Goal: Task Accomplishment & Management: Manage account settings

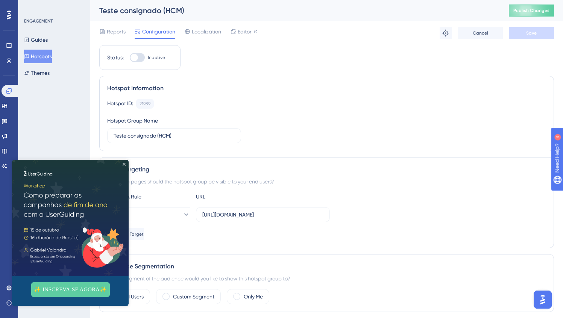
drag, startPoint x: 124, startPoint y: 163, endPoint x: 58, endPoint y: 308, distance: 160.1
click at [124, 163] on icon "Close Preview" at bounding box center [124, 164] width 3 height 3
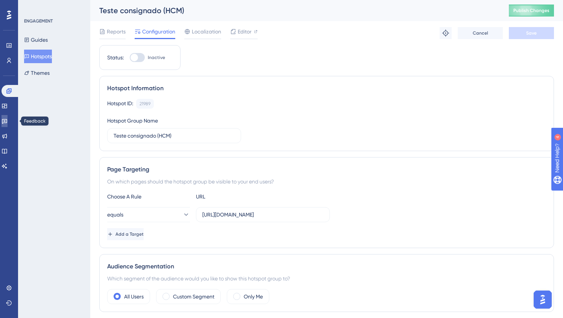
click at [5, 121] on link at bounding box center [5, 121] width 6 height 12
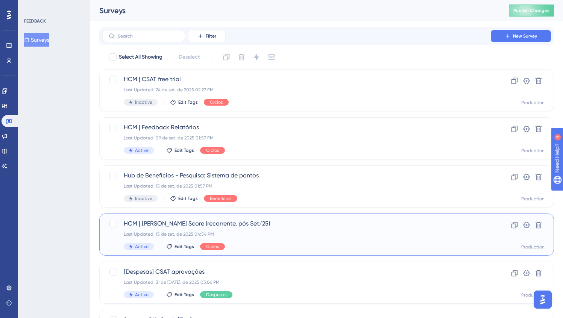
click at [294, 235] on div "Last Updated: 15 de set. de 2025 04:54 PM" at bounding box center [296, 234] width 345 height 6
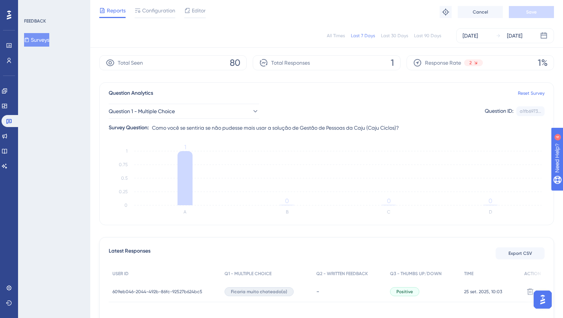
scroll to position [69, 0]
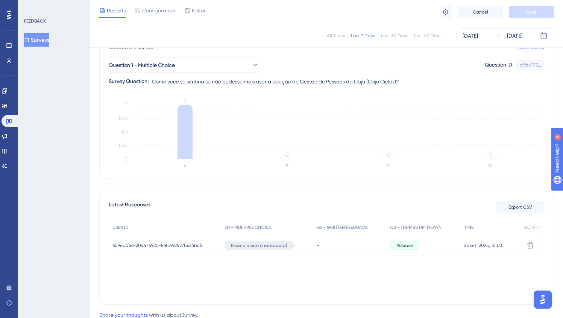
click at [175, 244] on span "609eb046-2044-492b-86fc-92527b624bc5" at bounding box center [157, 245] width 90 height 6
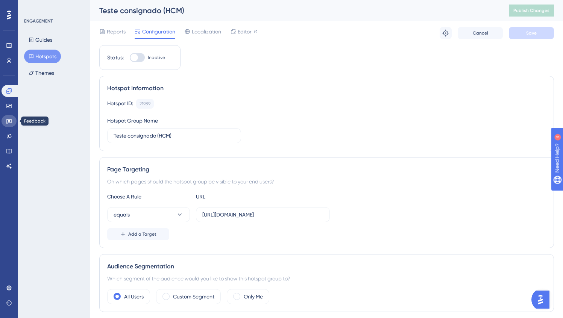
click at [10, 125] on link at bounding box center [9, 121] width 15 height 12
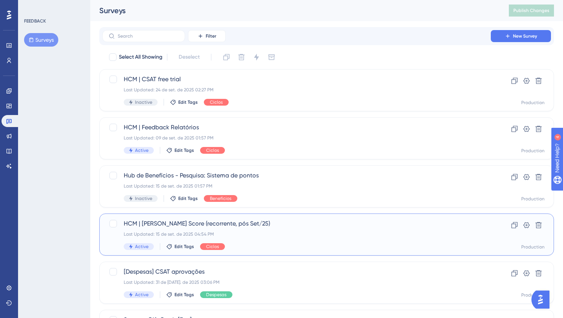
click at [306, 229] on div "HCM | Sean Ellis Score (recorrente, pós Set/25) Last Updated: 15 de set. de 202…" at bounding box center [296, 234] width 345 height 31
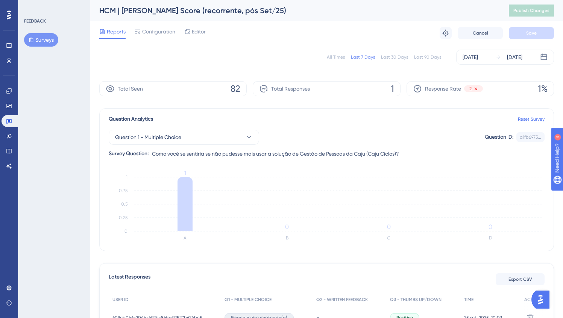
click at [417, 59] on div "Last 90 Days" at bounding box center [427, 57] width 27 height 6
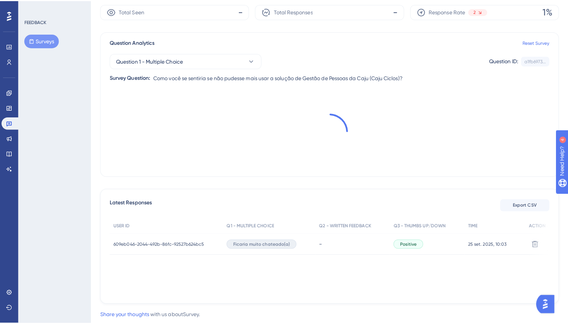
scroll to position [95, 0]
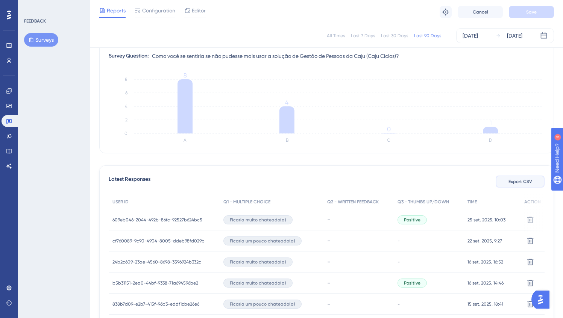
click at [526, 183] on span "Export CSV" at bounding box center [520, 182] width 24 height 6
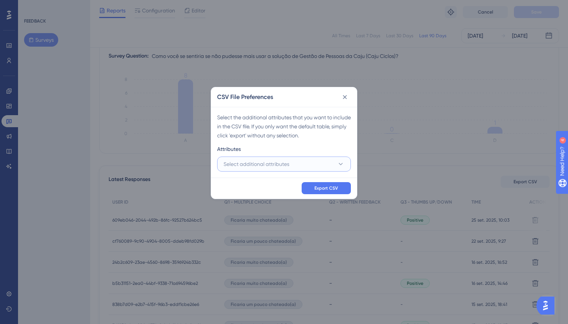
click at [289, 167] on span "Select additional attributes" at bounding box center [257, 163] width 66 height 9
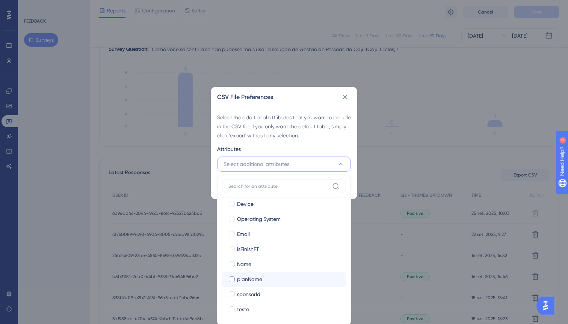
scroll to position [82, 0]
click at [243, 231] on span "Email" at bounding box center [243, 233] width 13 height 9
checkbox input "true"
click at [252, 264] on div "Name" at bounding box center [288, 263] width 103 height 9
checkbox input "true"
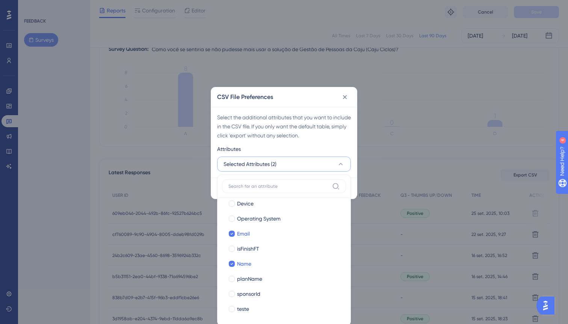
click at [349, 140] on div "Select the additional attributes that you want to include in the CSV file. If y…" at bounding box center [284, 142] width 146 height 71
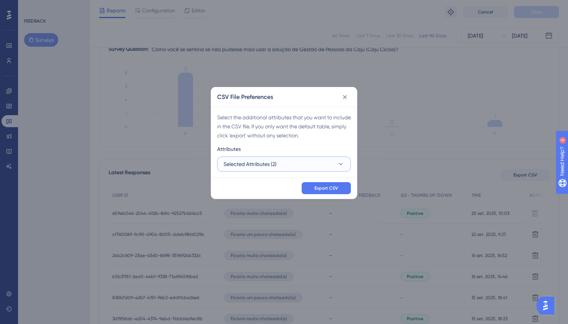
click at [304, 168] on button "Selected Attributes (2)" at bounding box center [284, 163] width 134 height 15
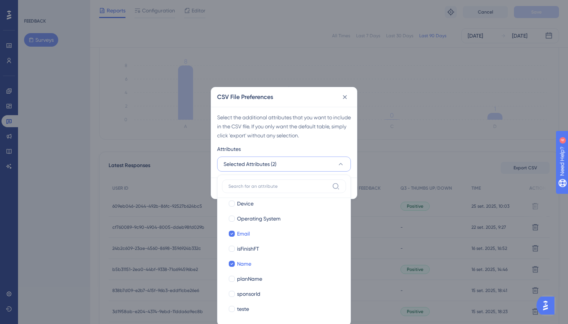
click at [348, 145] on div "Attributes" at bounding box center [284, 150] width 134 height 12
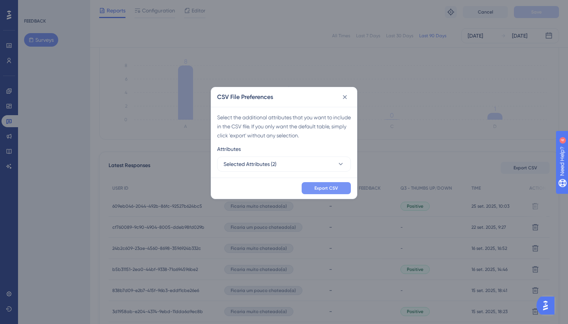
click at [344, 187] on button "Export CSV" at bounding box center [326, 188] width 49 height 12
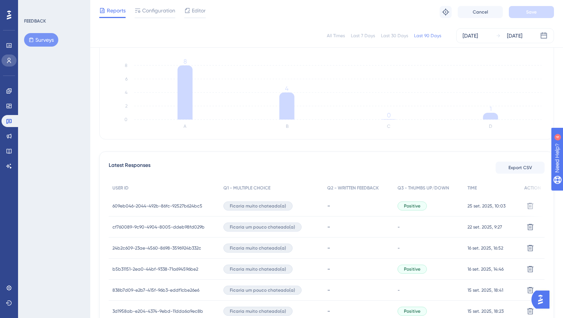
click at [13, 61] on link at bounding box center [9, 61] width 15 height 12
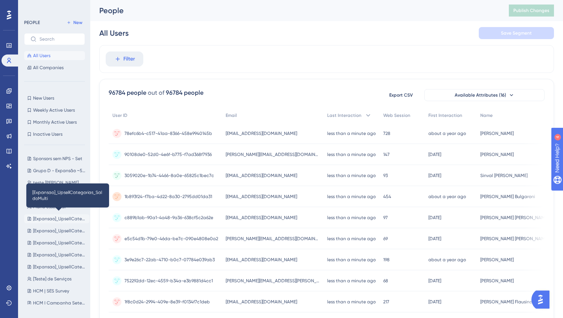
scroll to position [67, 0]
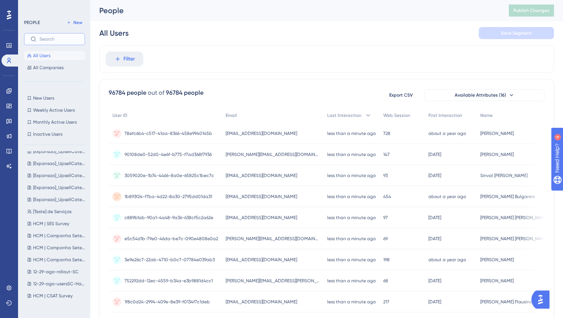
click at [56, 41] on input "text" at bounding box center [58, 38] width 39 height 5
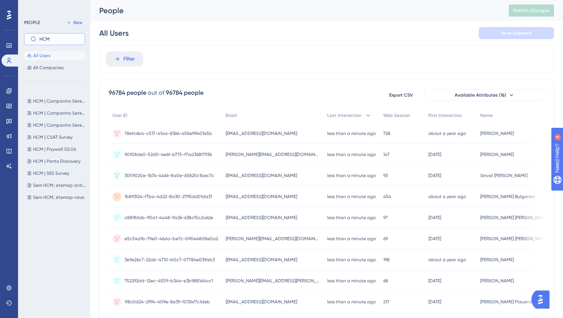
type input "HCM"
click at [75, 23] on span "New" at bounding box center [77, 23] width 9 height 6
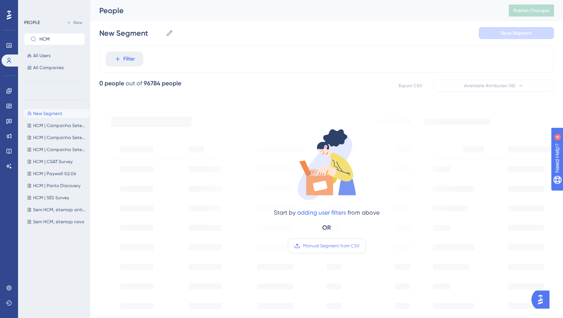
click at [325, 249] on label "Manual Segment from CSV" at bounding box center [327, 245] width 78 height 15
click at [359, 246] on input "Manual Segment from CSV" at bounding box center [359, 246] width 0 height 0
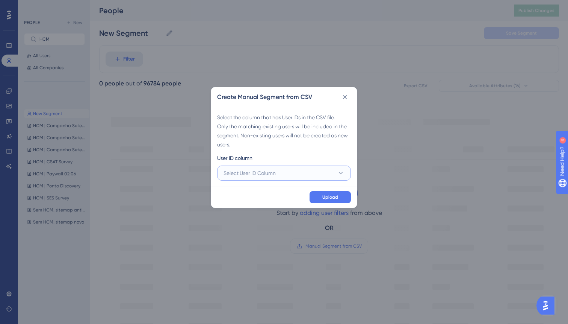
click at [249, 171] on span "Select User ID Column" at bounding box center [250, 172] width 52 height 9
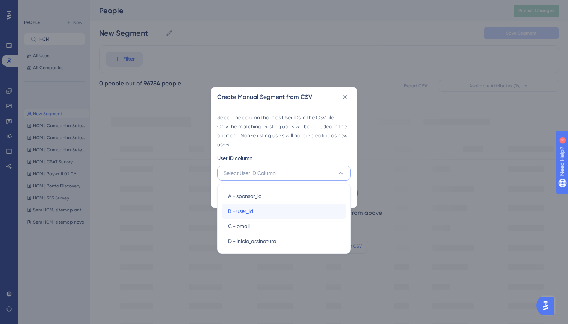
click at [263, 213] on div "B - user_id B - user_id" at bounding box center [284, 210] width 112 height 15
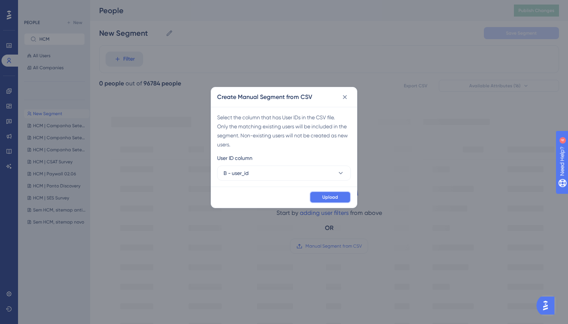
click at [329, 198] on span "Upload" at bounding box center [331, 197] width 16 height 6
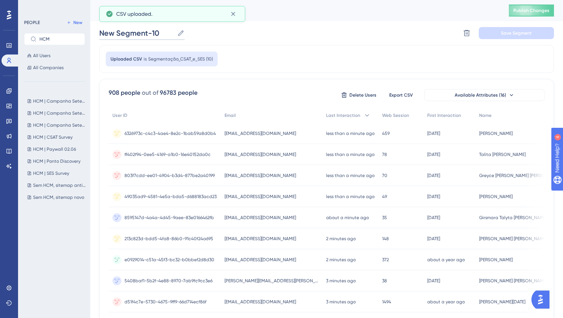
click at [134, 34] on input "New Segment-10" at bounding box center [136, 33] width 75 height 11
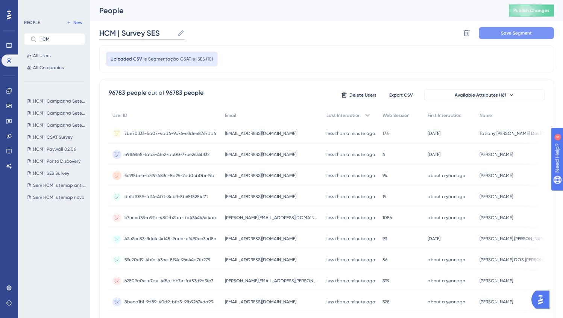
type input "HCM | Survey SES"
click at [503, 38] on button "Save Segment" at bounding box center [516, 33] width 75 height 12
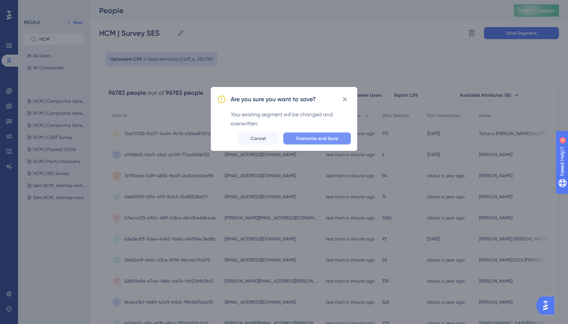
click at [315, 141] on span "Overwrite and Save" at bounding box center [317, 138] width 42 height 6
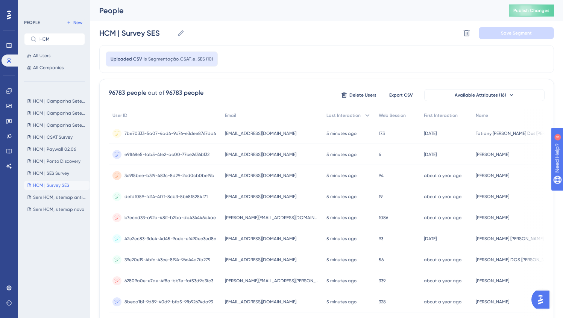
click at [19, 128] on div "PEOPLE New HCM All Users All Companies HCM | Campanha Setembro 690 HCM | Campan…" at bounding box center [54, 159] width 72 height 318
click at [8, 120] on icon at bounding box center [9, 121] width 6 height 6
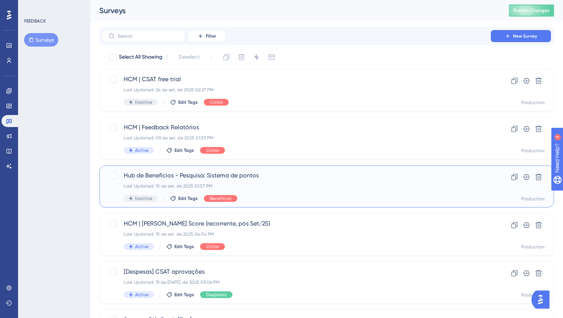
click at [278, 189] on div "Hub de Benefícios - Pesquisa: Sistema de pontos Last Updated: 15 de set. de 202…" at bounding box center [296, 186] width 345 height 31
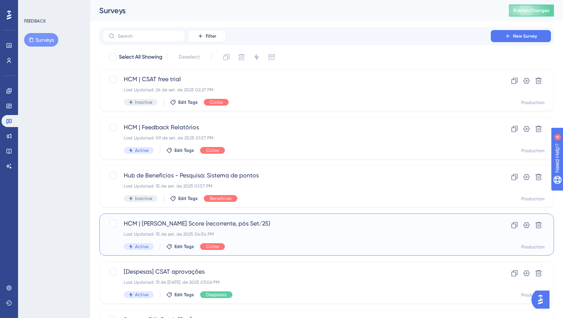
click at [284, 235] on div "Last Updated: 15 de set. de 2025 04:54 PM" at bounding box center [296, 234] width 345 height 6
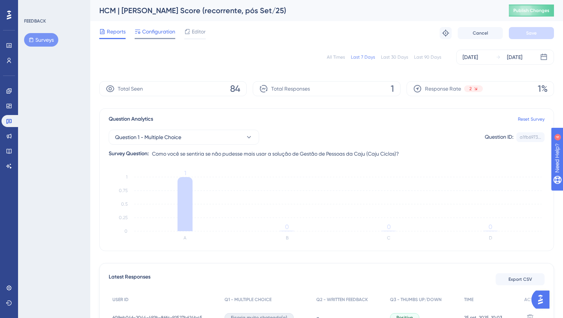
drag, startPoint x: 159, startPoint y: 36, endPoint x: 161, endPoint y: 43, distance: 7.4
click at [159, 36] on span "Configuration" at bounding box center [158, 31] width 33 height 9
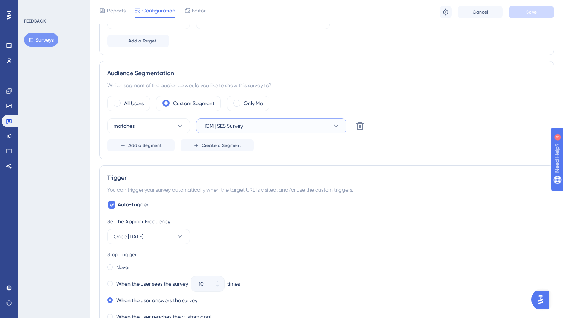
click at [245, 120] on button "HCM | SES Survey" at bounding box center [271, 125] width 150 height 15
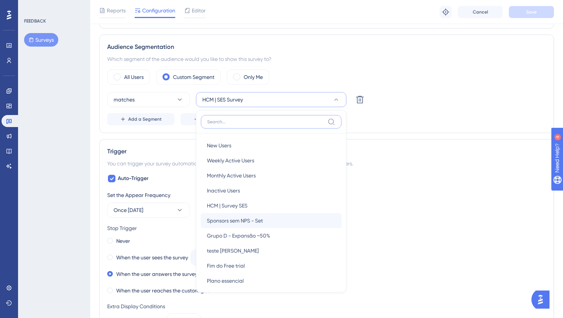
scroll to position [221, 0]
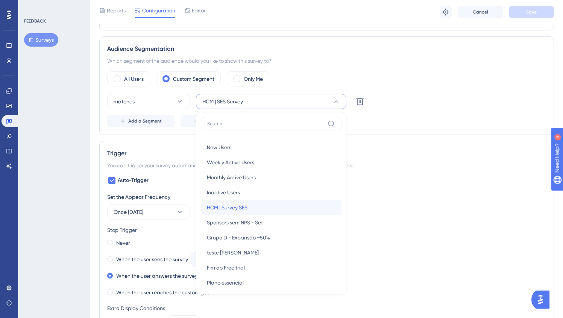
click at [287, 210] on div "HCM | Survey SES HCM | Survey SES" at bounding box center [271, 207] width 129 height 15
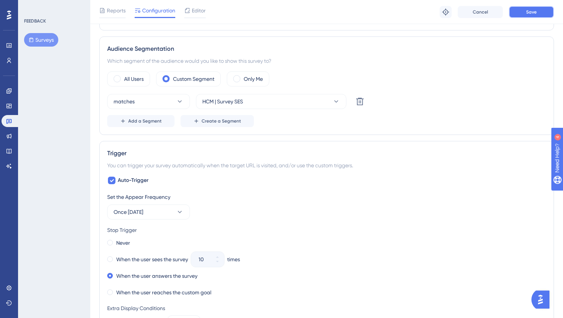
click at [532, 13] on span "Save" at bounding box center [531, 12] width 11 height 6
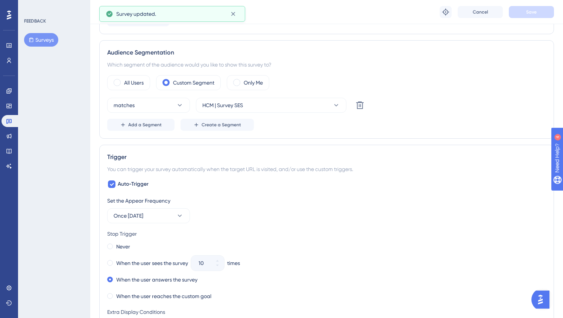
scroll to position [0, 0]
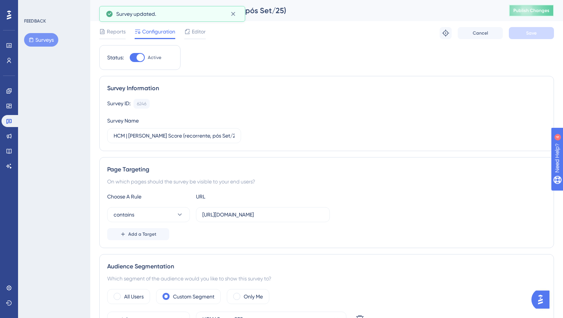
click at [530, 11] on span "Publish Changes" at bounding box center [531, 11] width 36 height 6
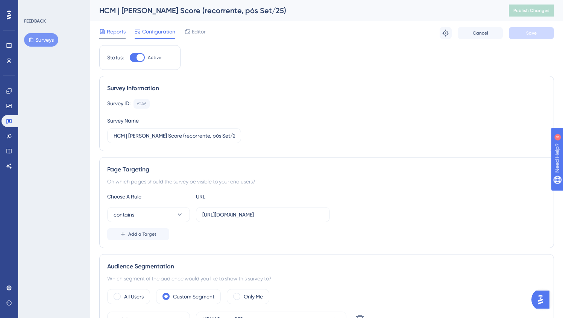
click at [108, 29] on span "Reports" at bounding box center [116, 31] width 19 height 9
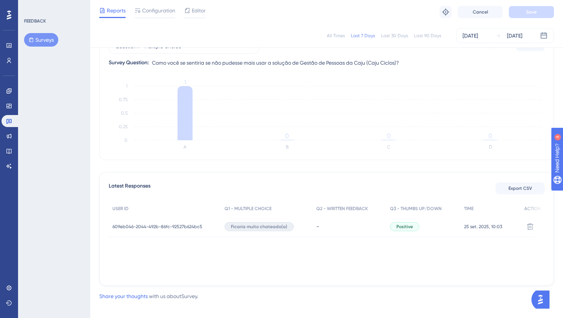
scroll to position [88, 0]
click at [390, 34] on div "Last 30 Days" at bounding box center [394, 36] width 27 height 6
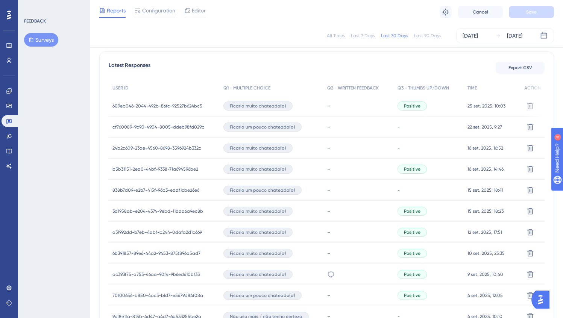
scroll to position [215, 0]
